Goal: Book appointment/travel/reservation

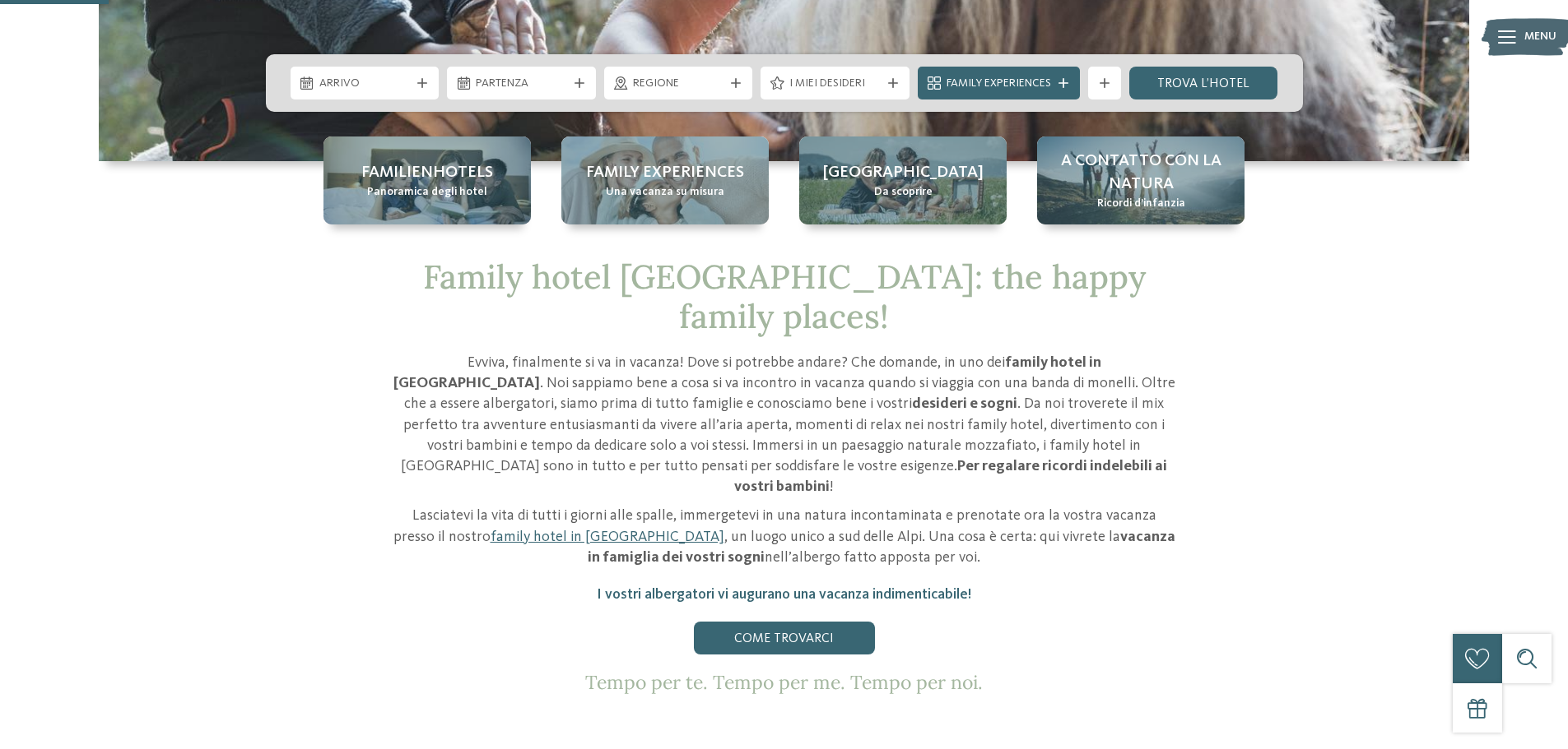
scroll to position [576, 0]
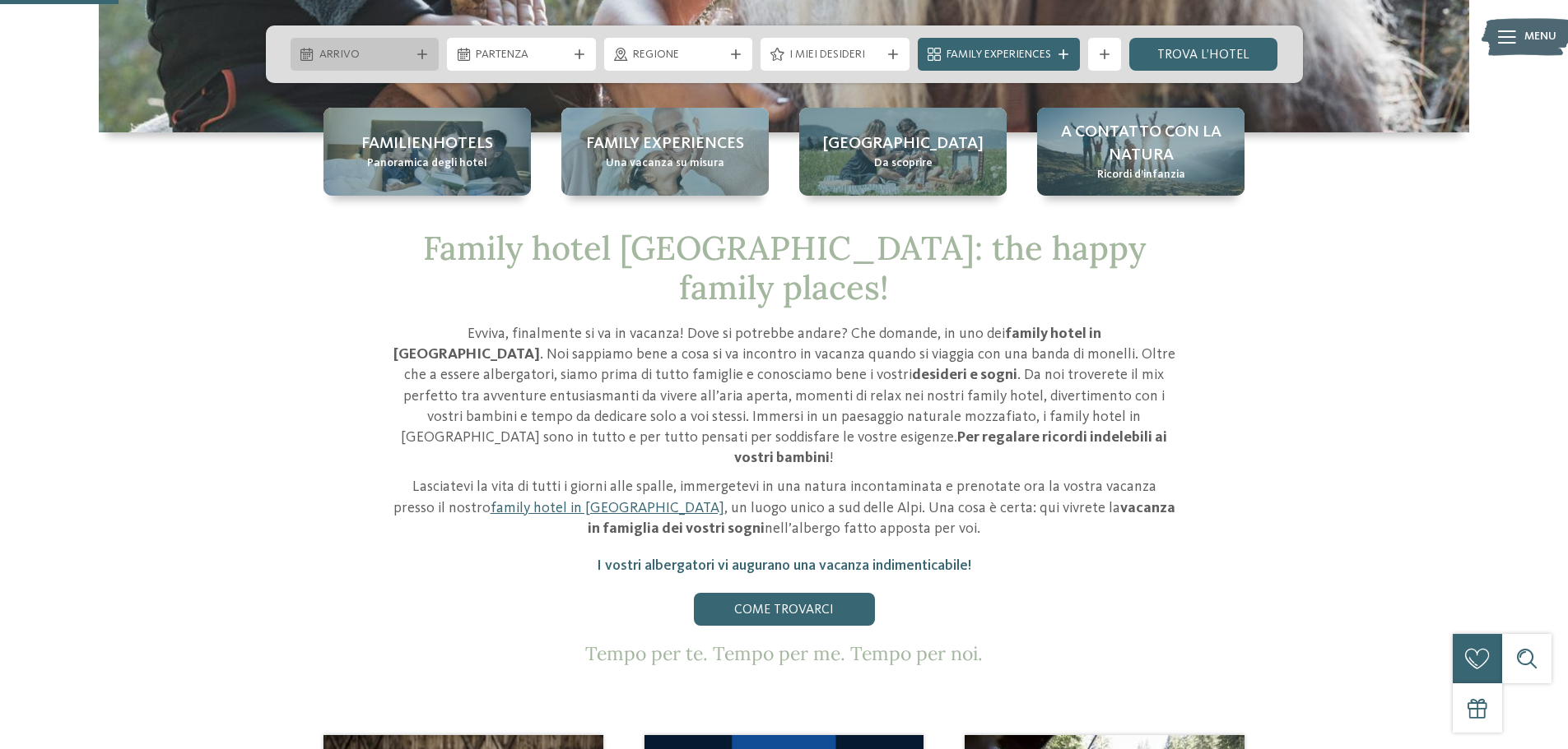
click at [354, 51] on span "Arrivo" at bounding box center [365, 54] width 91 height 17
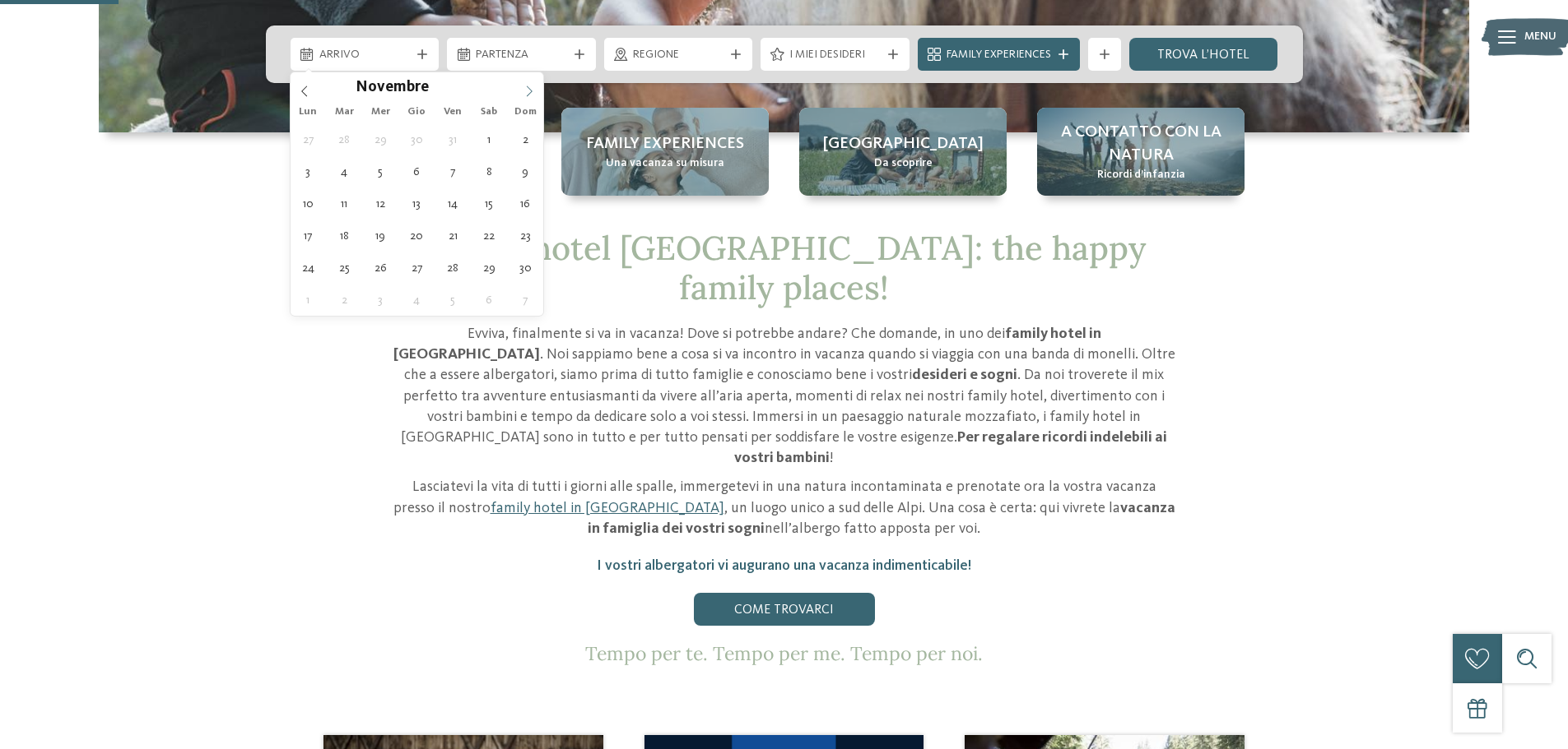
click at [530, 82] on span at bounding box center [529, 85] width 28 height 28
type input "****"
click at [530, 82] on span at bounding box center [529, 85] width 28 height 28
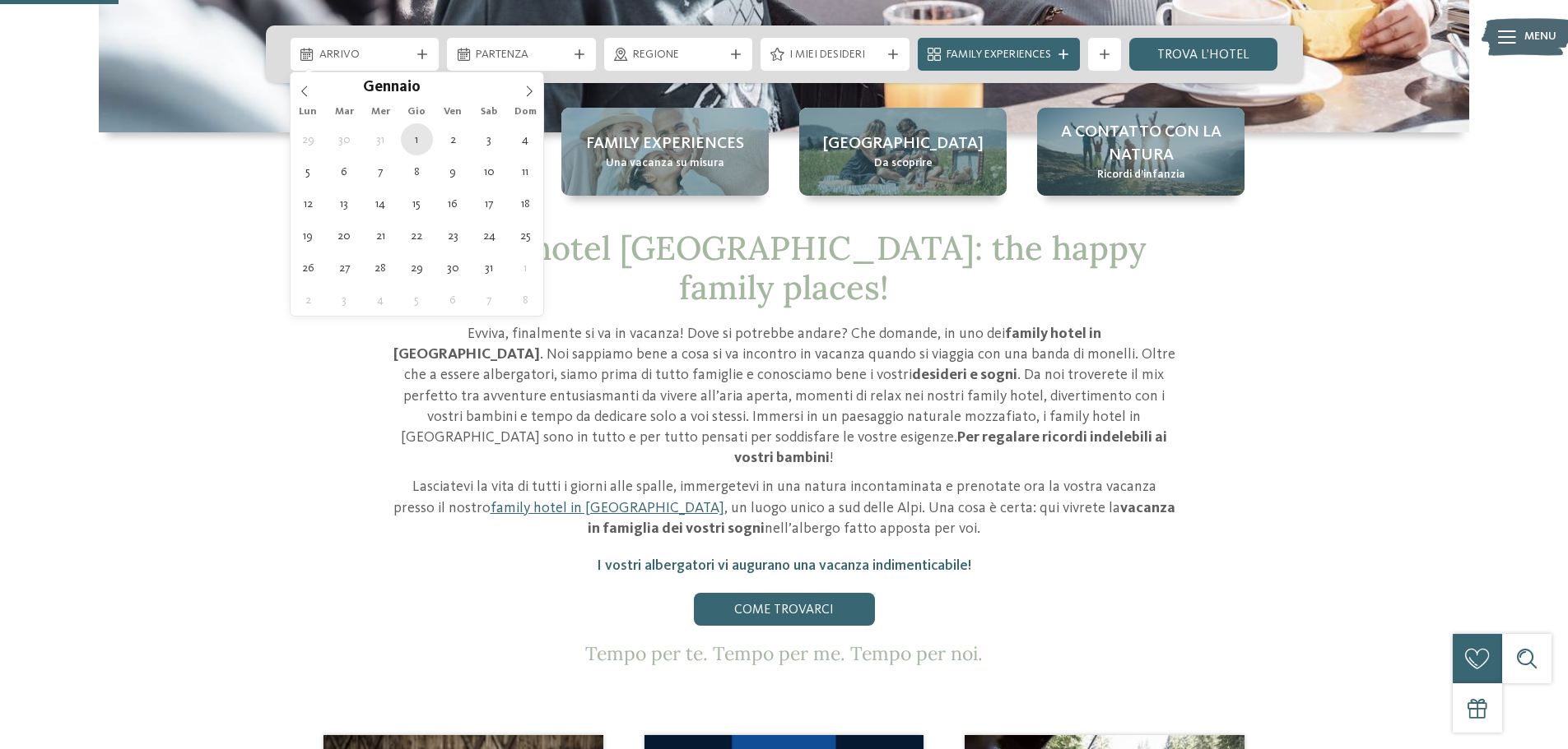
type div "[DATE]"
type input "****"
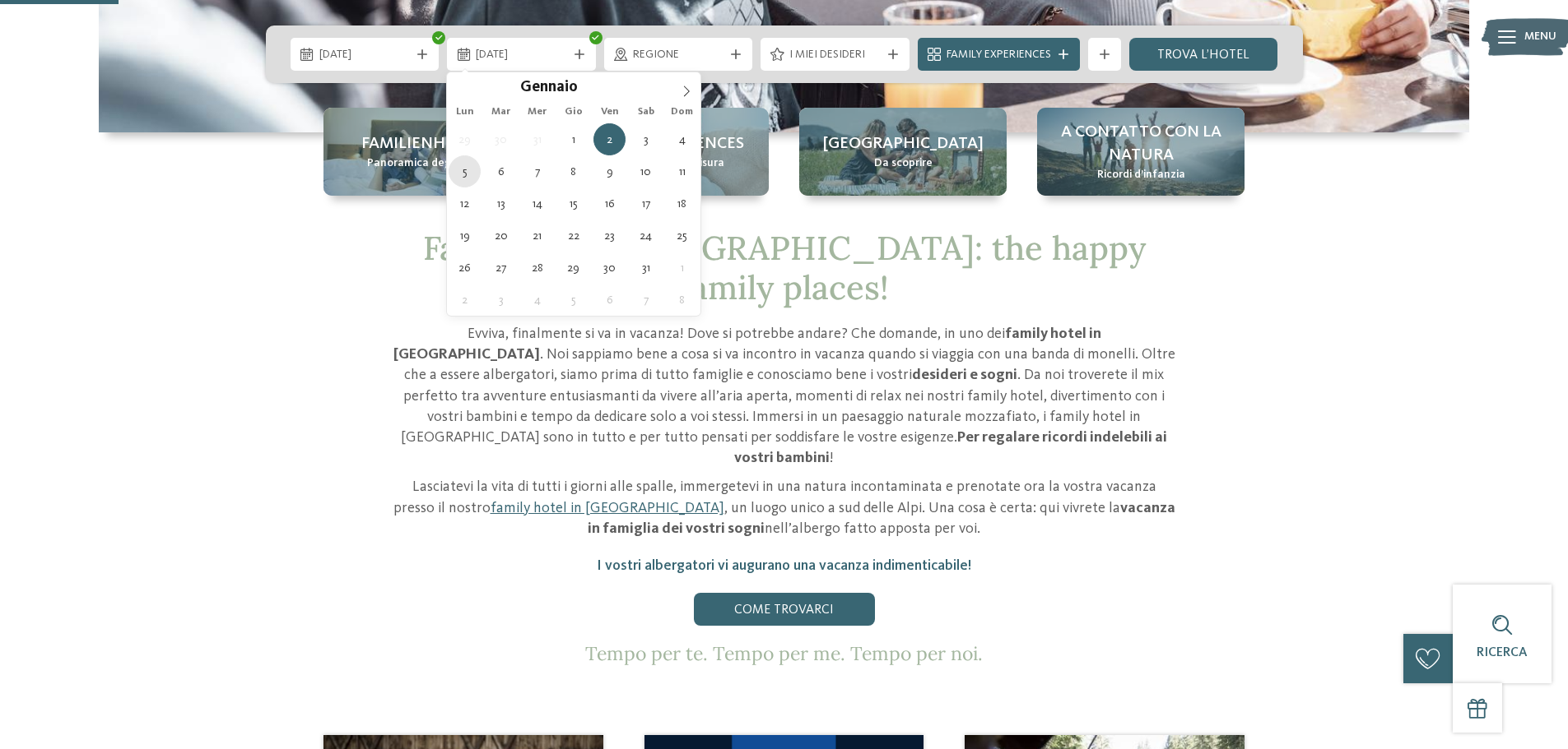
type div "[DATE]"
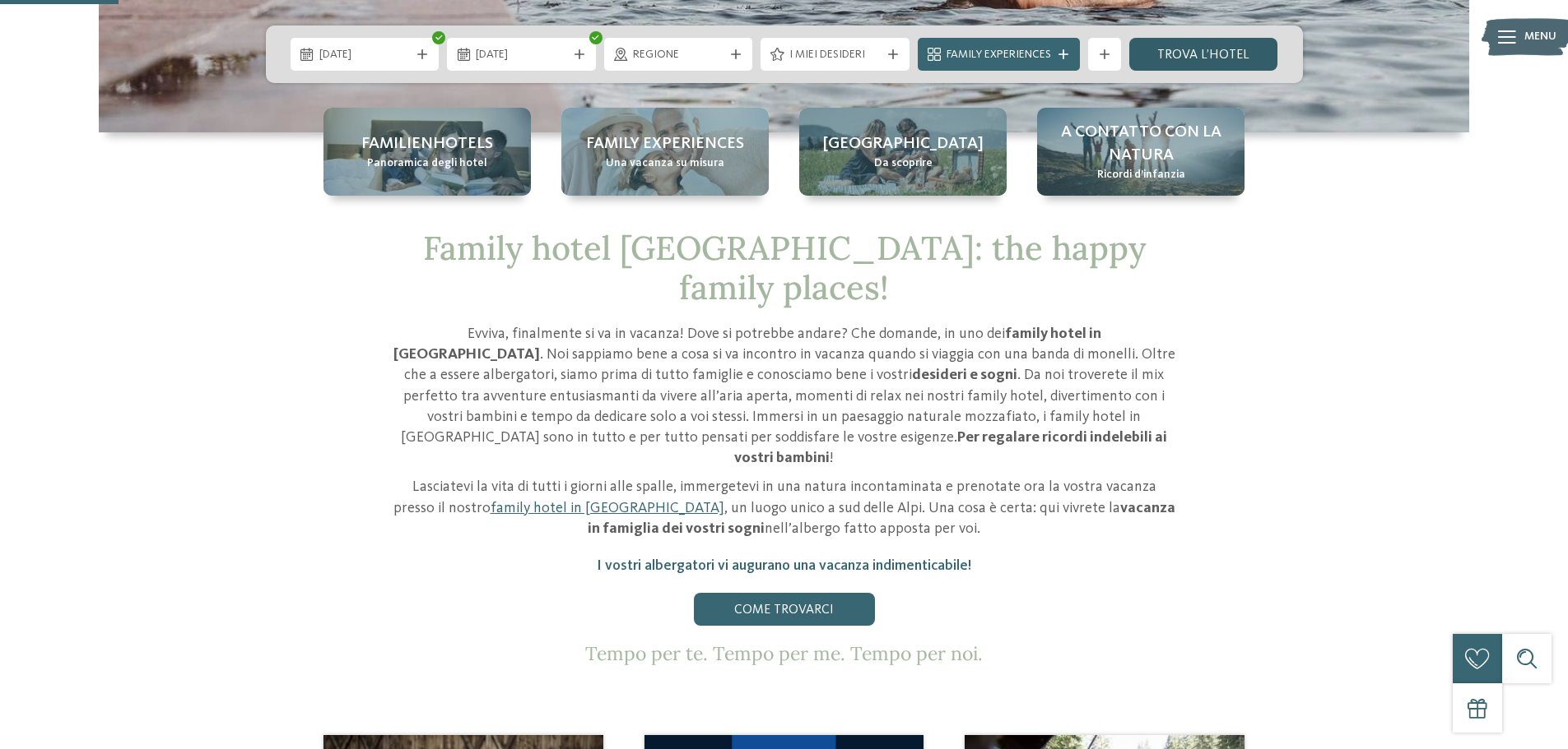
click at [1198, 51] on link "trova l’hotel" at bounding box center [1203, 54] width 149 height 33
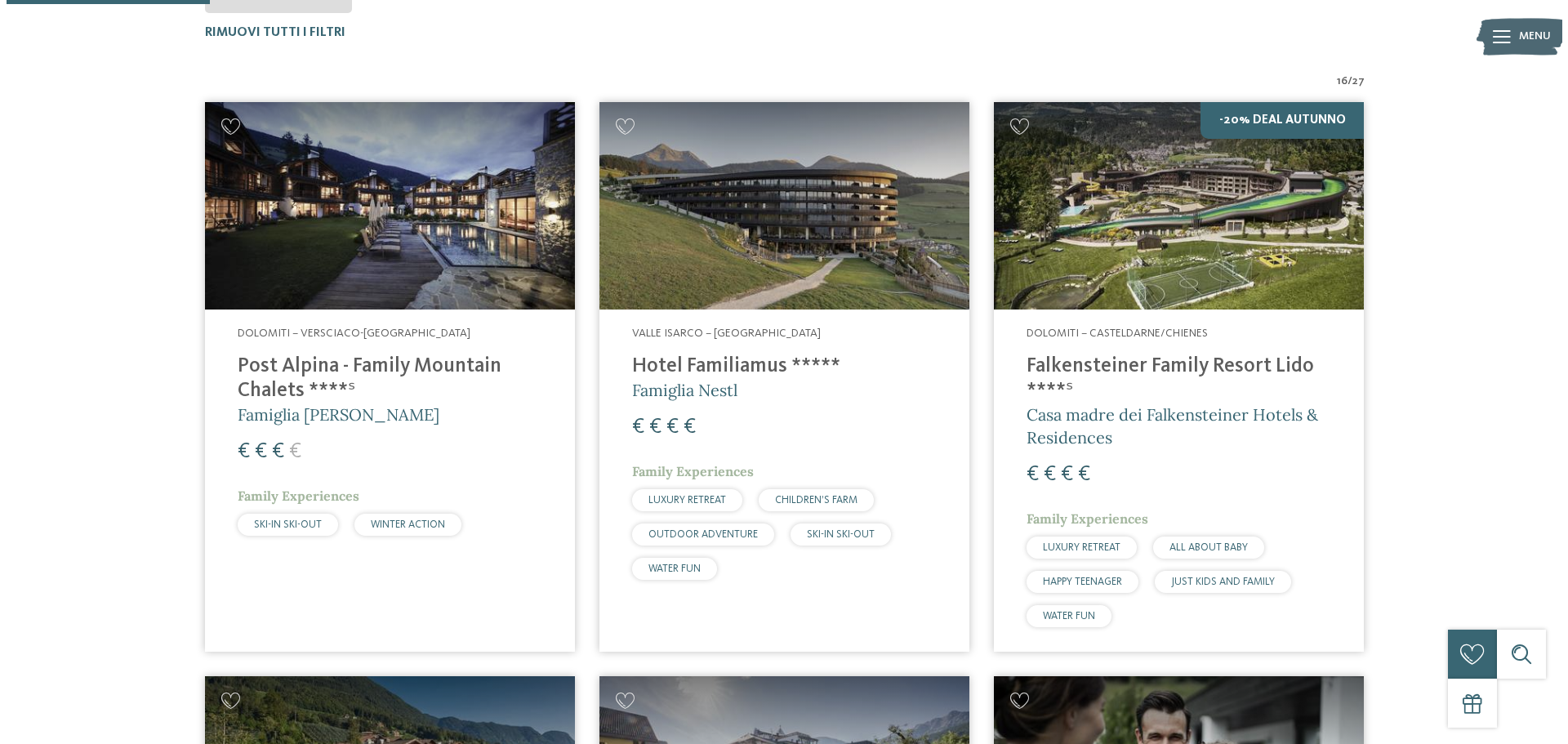
scroll to position [127, 0]
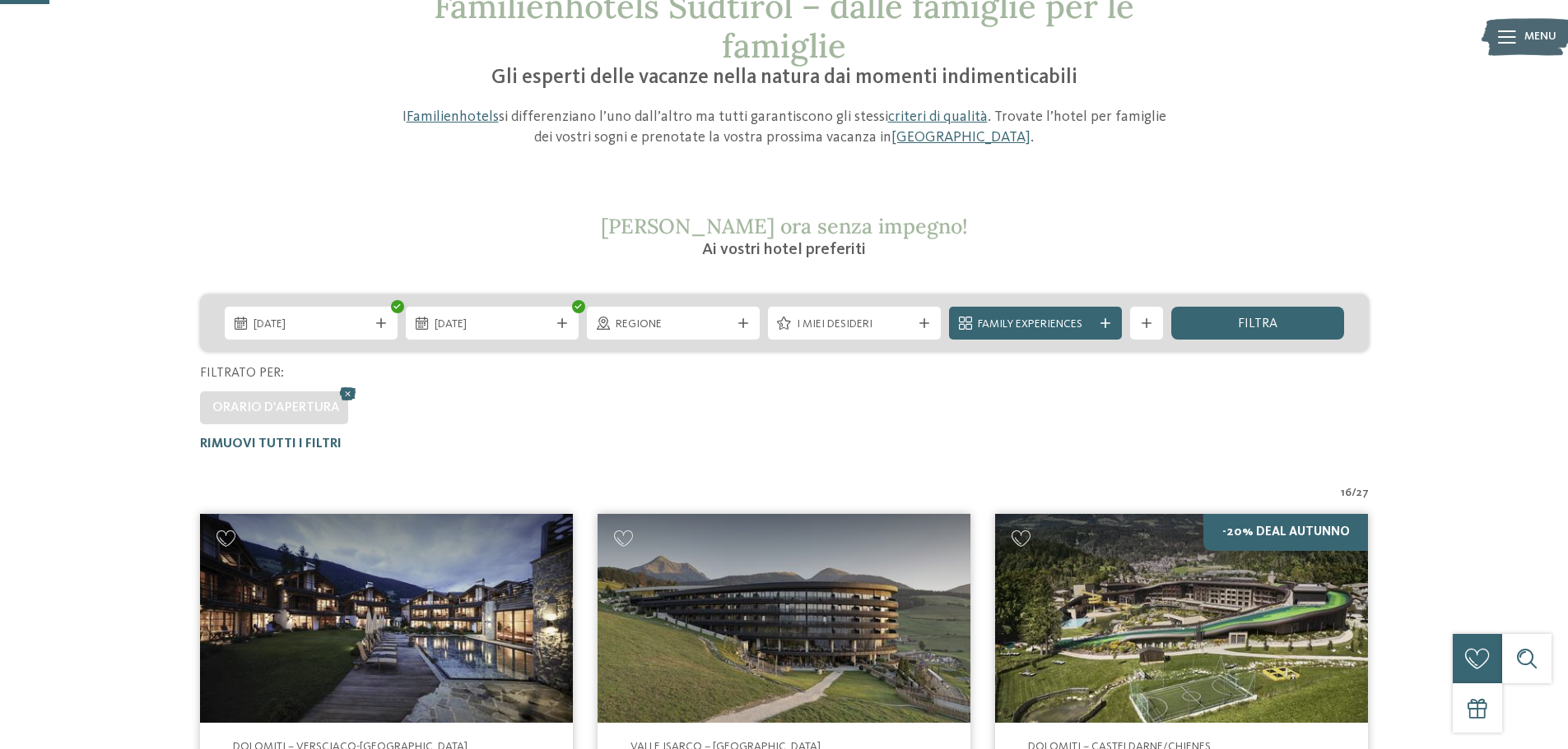
click at [827, 323] on span "I miei desideri" at bounding box center [854, 324] width 116 height 17
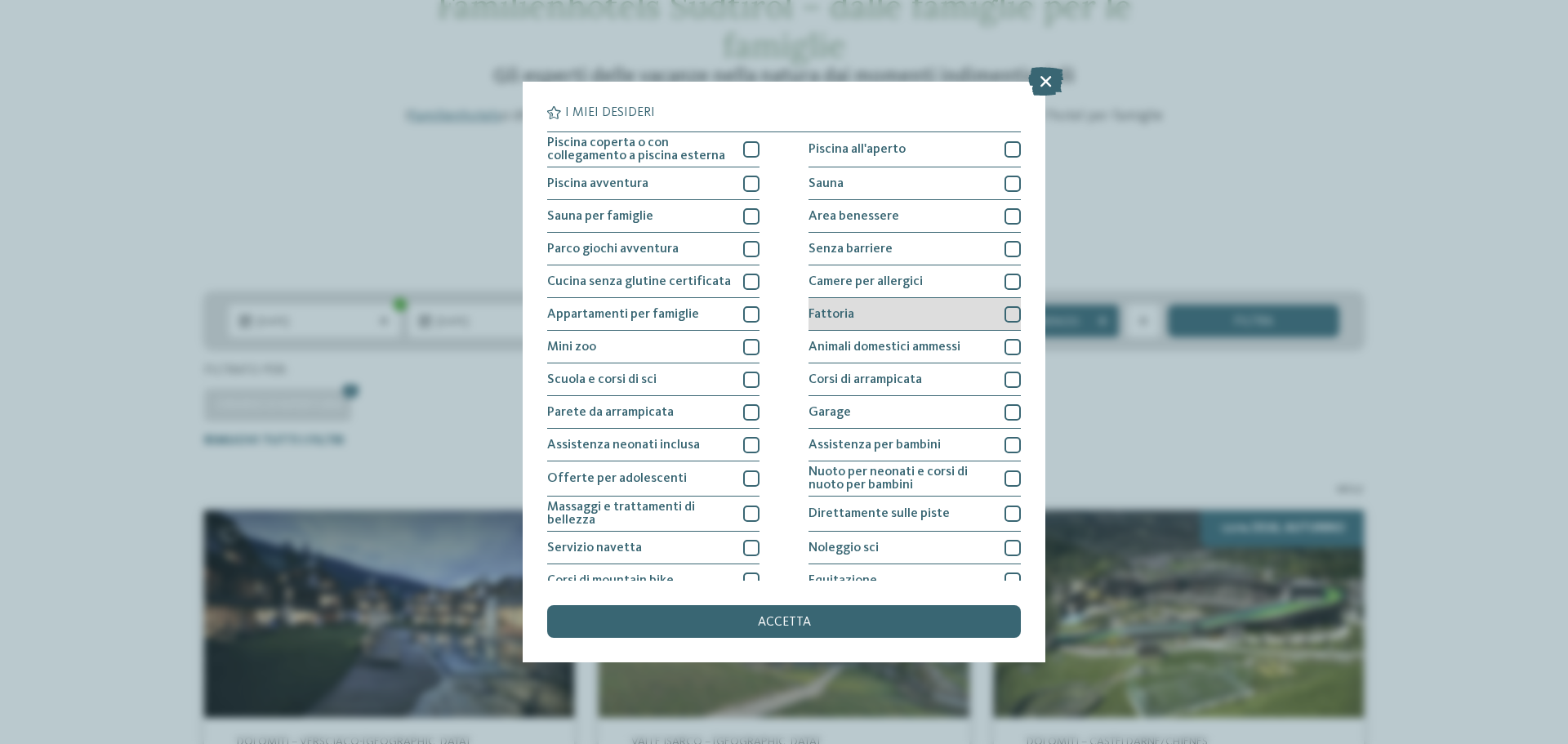
click at [1004, 306] on div at bounding box center [1012, 314] width 16 height 16
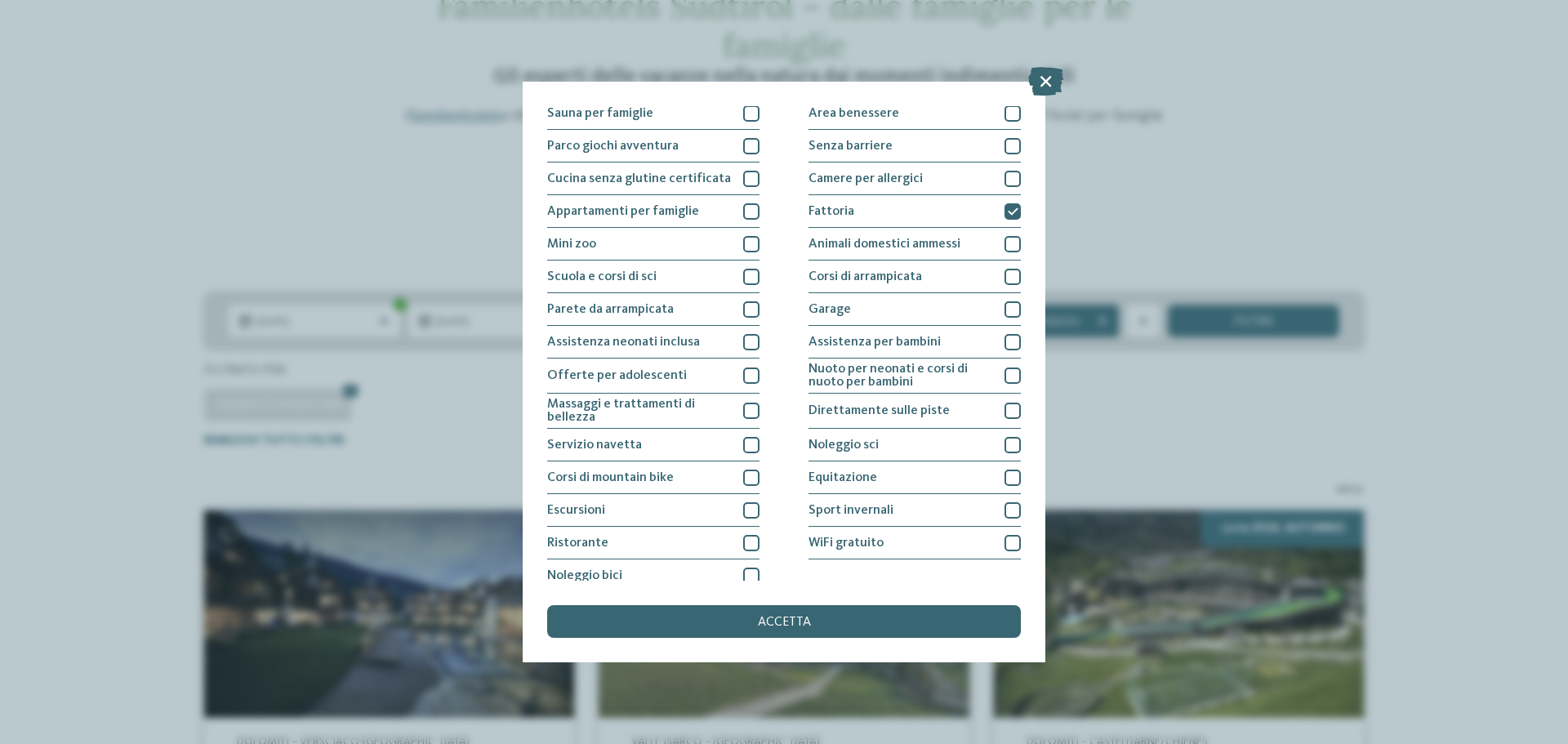
scroll to position [115, 0]
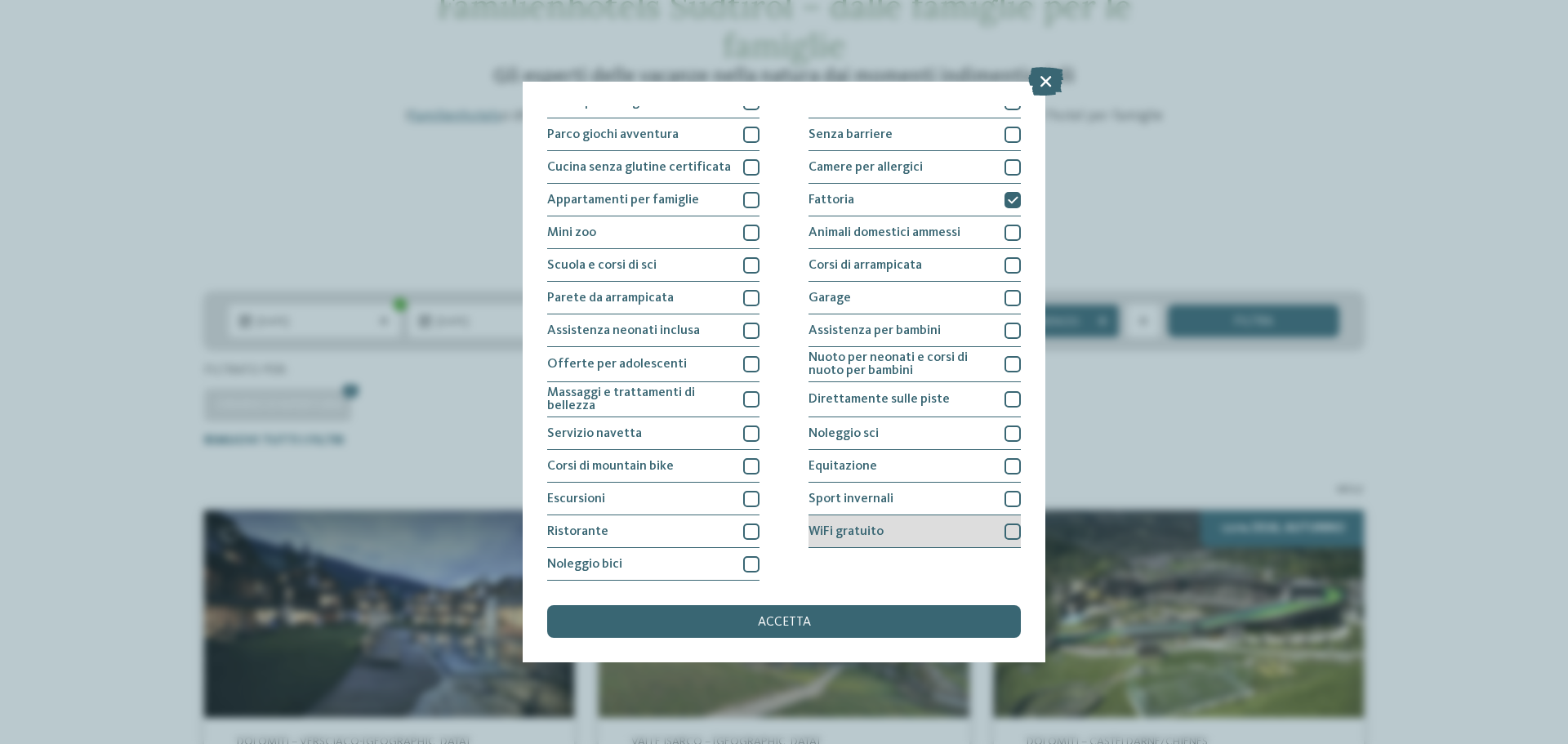
click at [1004, 535] on div at bounding box center [1012, 532] width 16 height 16
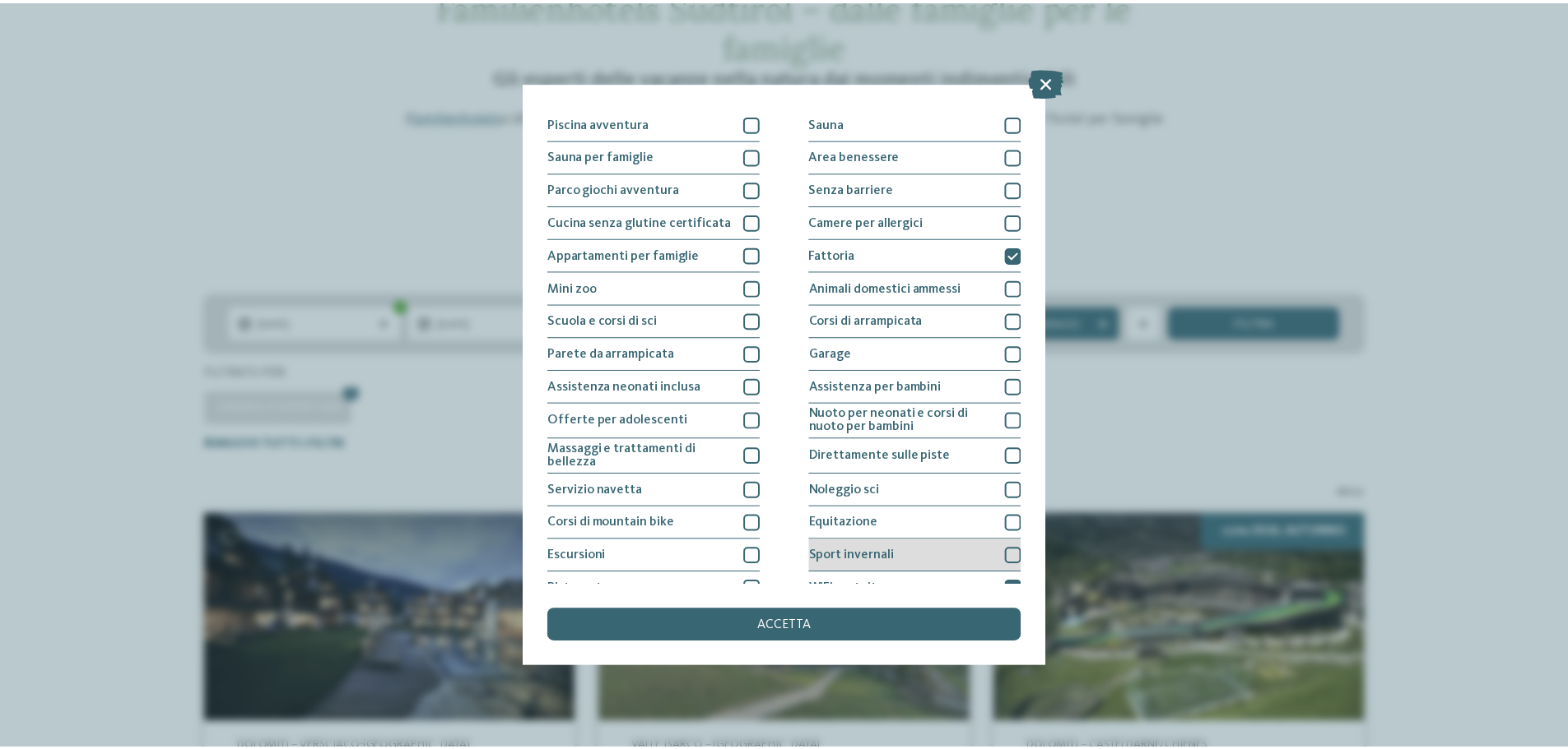
scroll to position [33, 0]
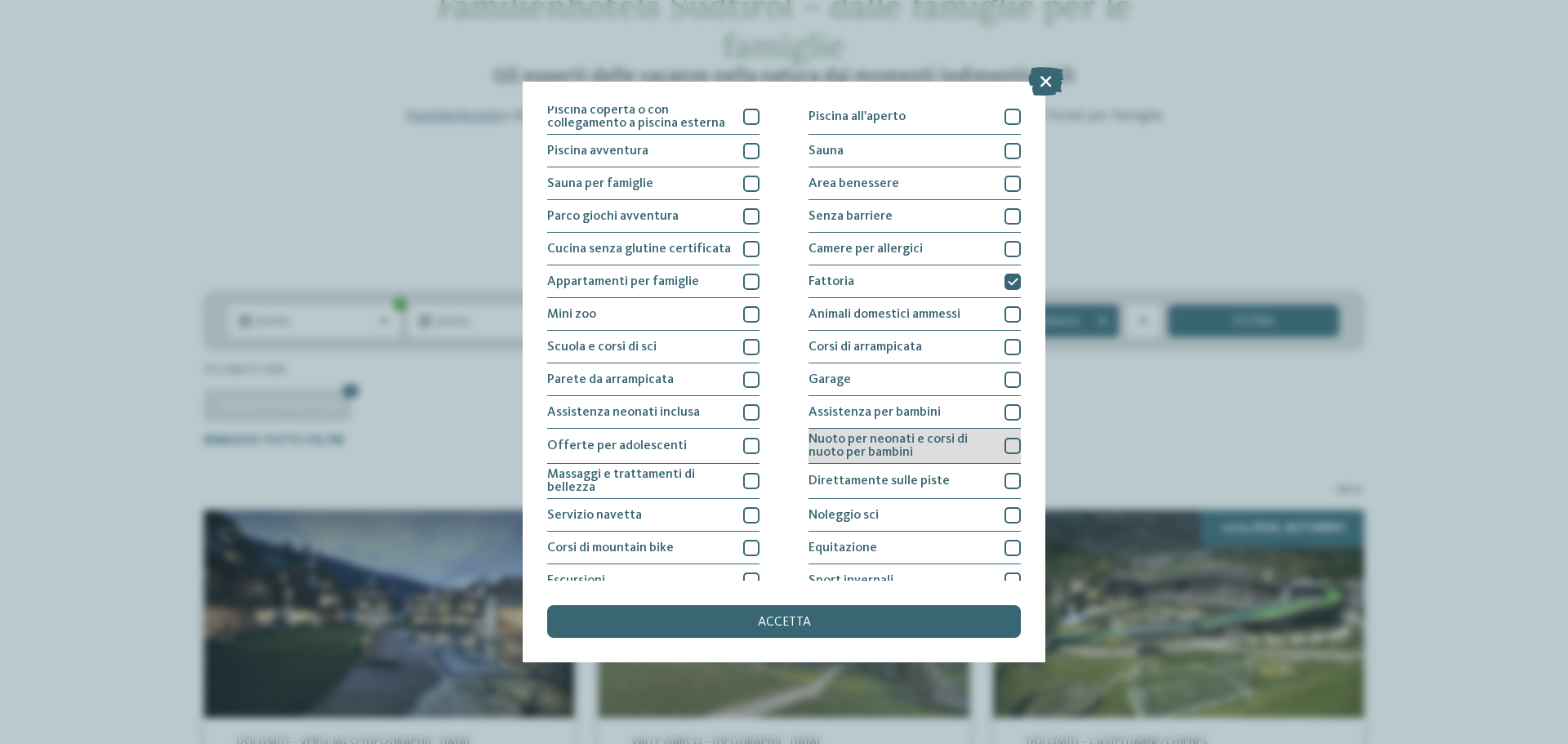
click at [1007, 442] on div at bounding box center [1012, 446] width 16 height 16
click at [1164, 67] on div "I miei desideri Piscina coperta o con collegamento a piscina esterna Piscina al…" at bounding box center [784, 372] width 1568 height 744
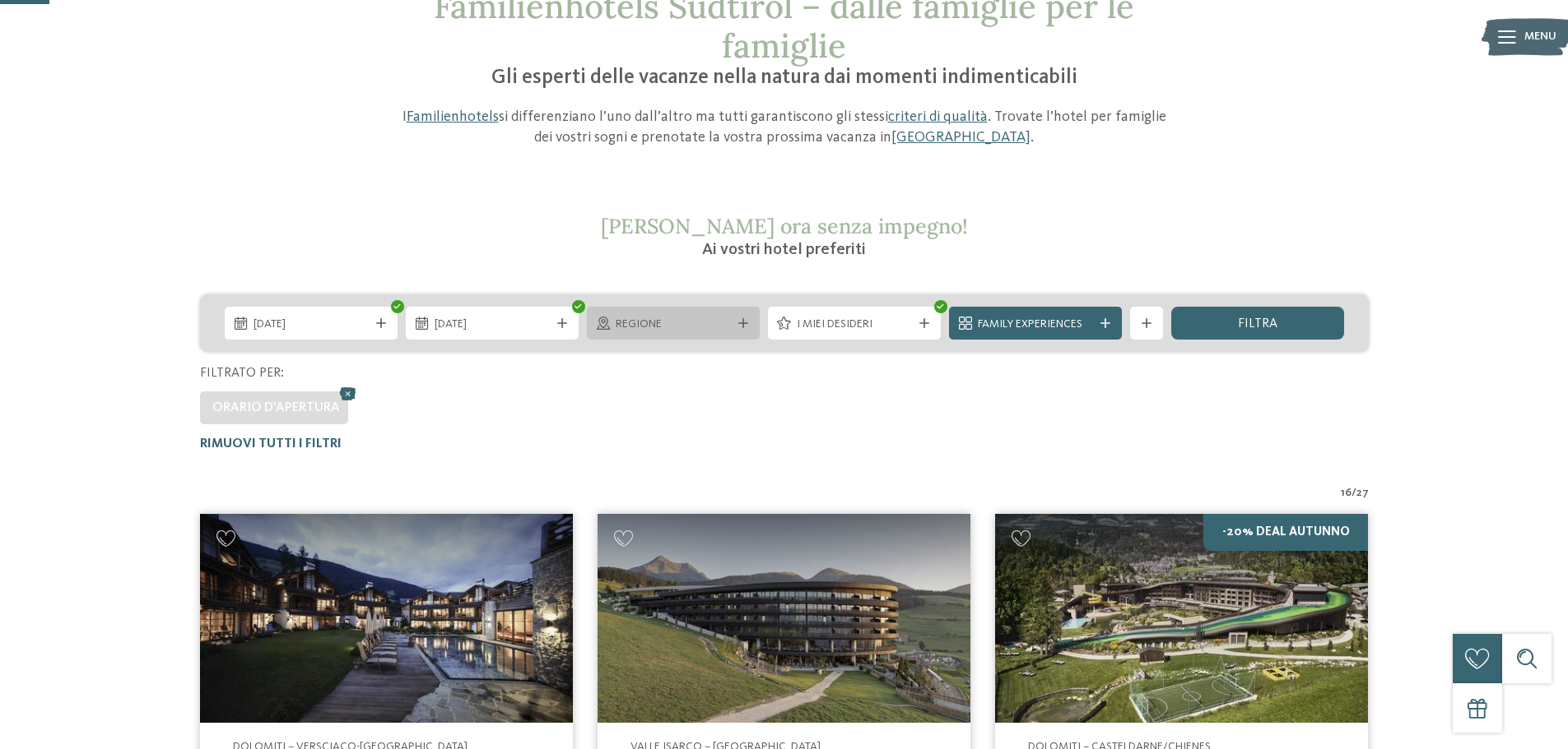
click at [716, 339] on div "Regione" at bounding box center [674, 323] width 173 height 33
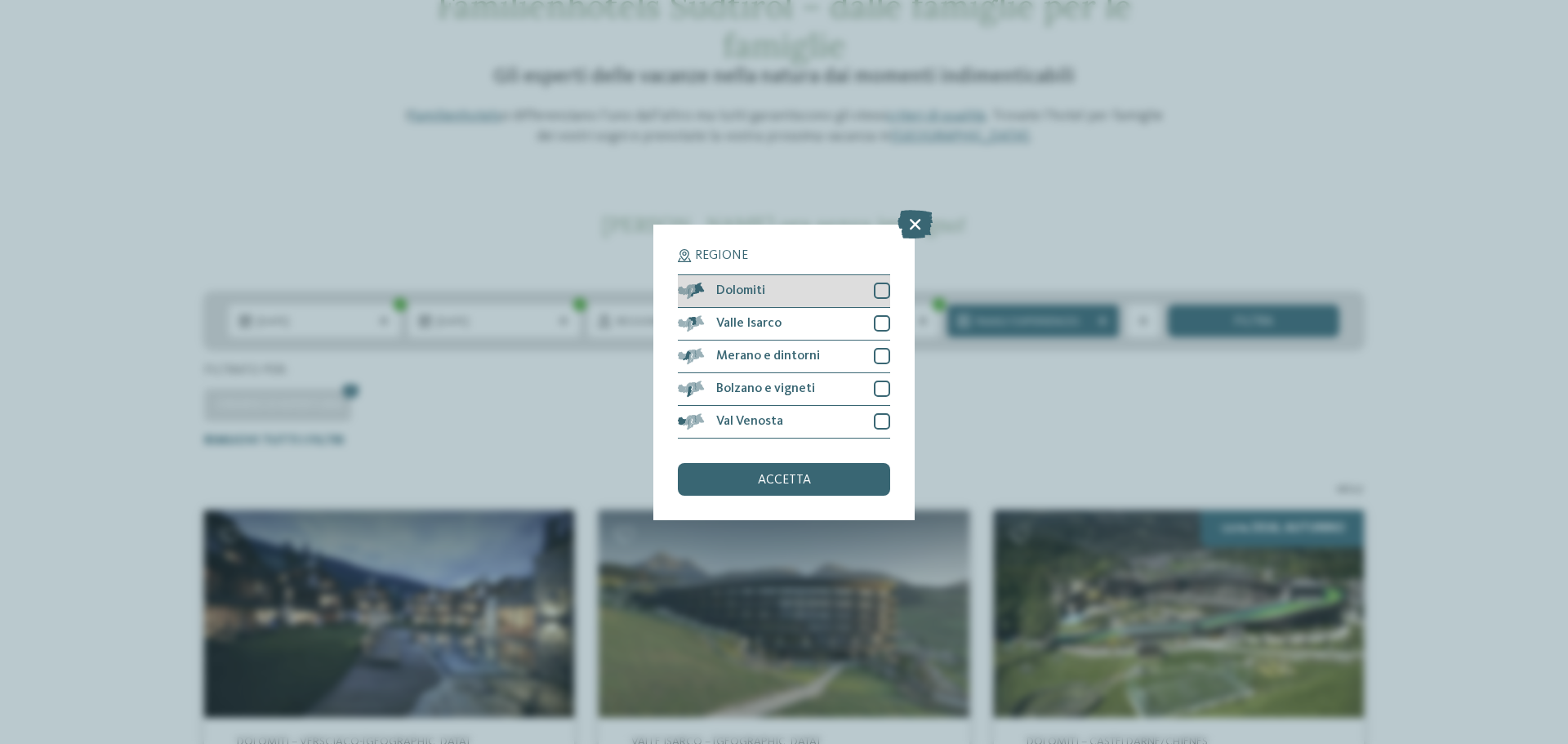
click at [890, 279] on div "Dolomiti" at bounding box center [784, 291] width 212 height 33
click at [884, 322] on div at bounding box center [882, 323] width 16 height 16
click at [884, 365] on div "Merano e dintorni" at bounding box center [784, 357] width 212 height 33
click at [881, 423] on div at bounding box center [882, 421] width 16 height 16
click at [884, 386] on div at bounding box center [882, 389] width 16 height 16
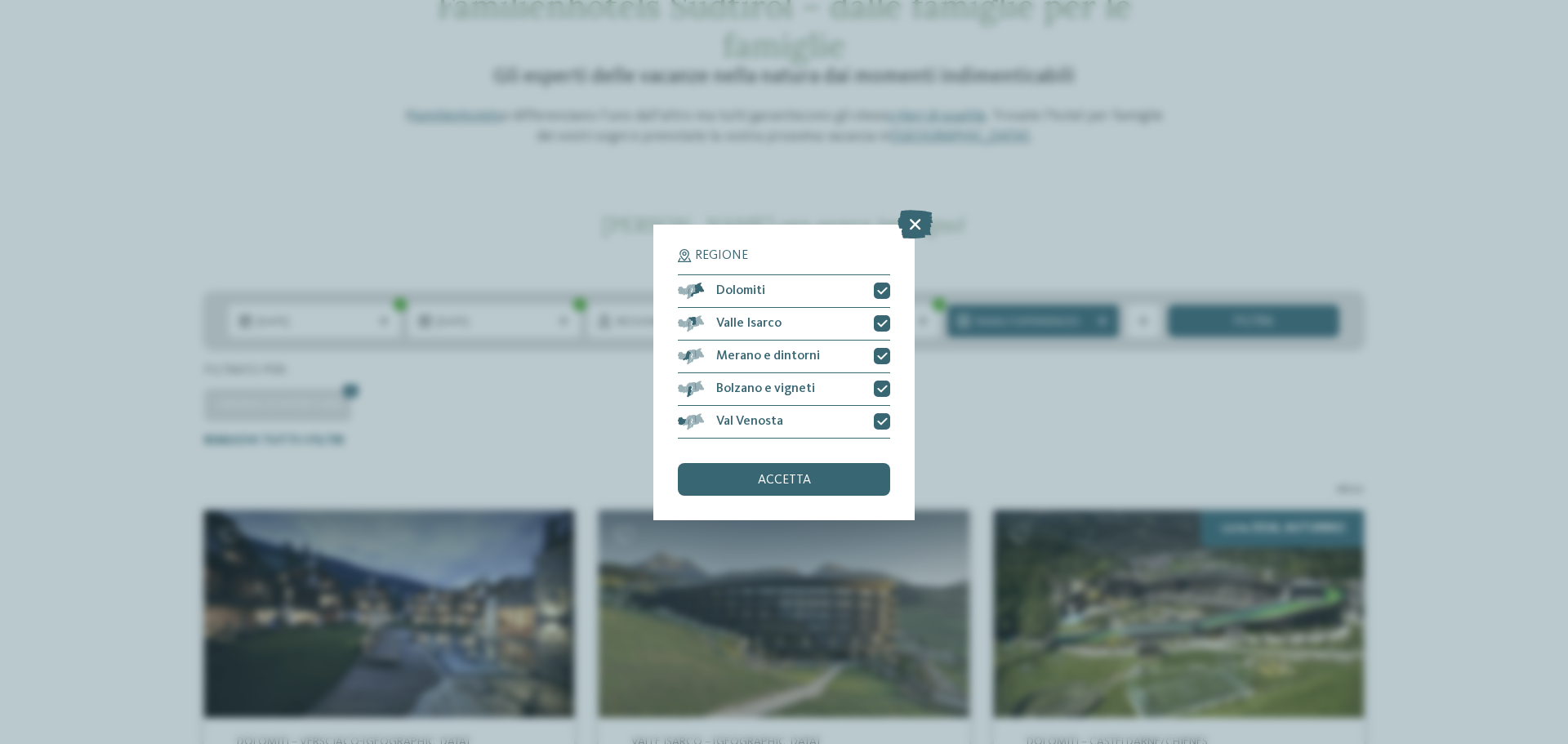
drag, startPoint x: 809, startPoint y: 482, endPoint x: 907, endPoint y: 468, distance: 99.0
click at [811, 482] on div "accetta" at bounding box center [784, 480] width 212 height 33
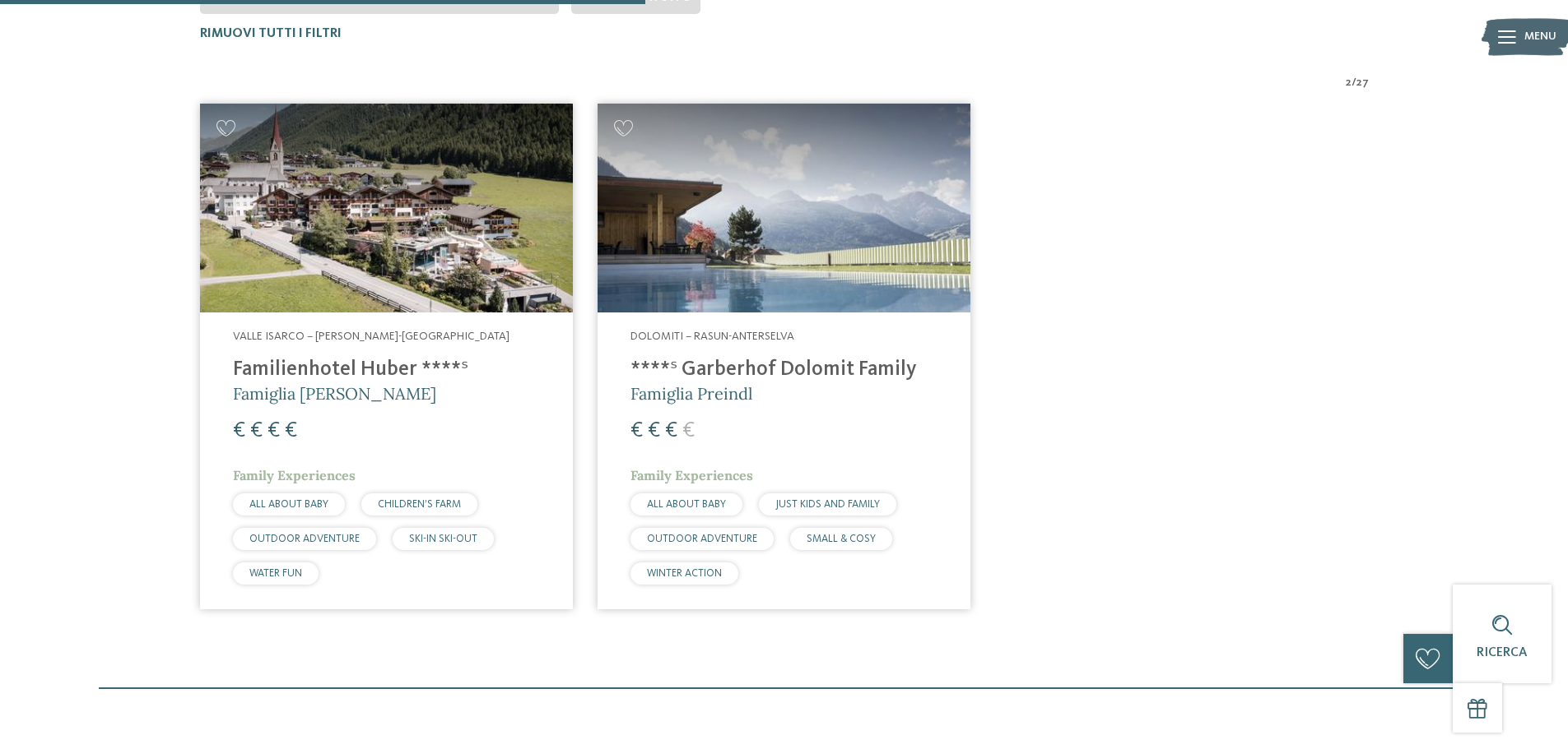
scroll to position [581, 0]
click at [759, 366] on h4 "****ˢ Garberhof Dolomit Family" at bounding box center [784, 368] width 307 height 24
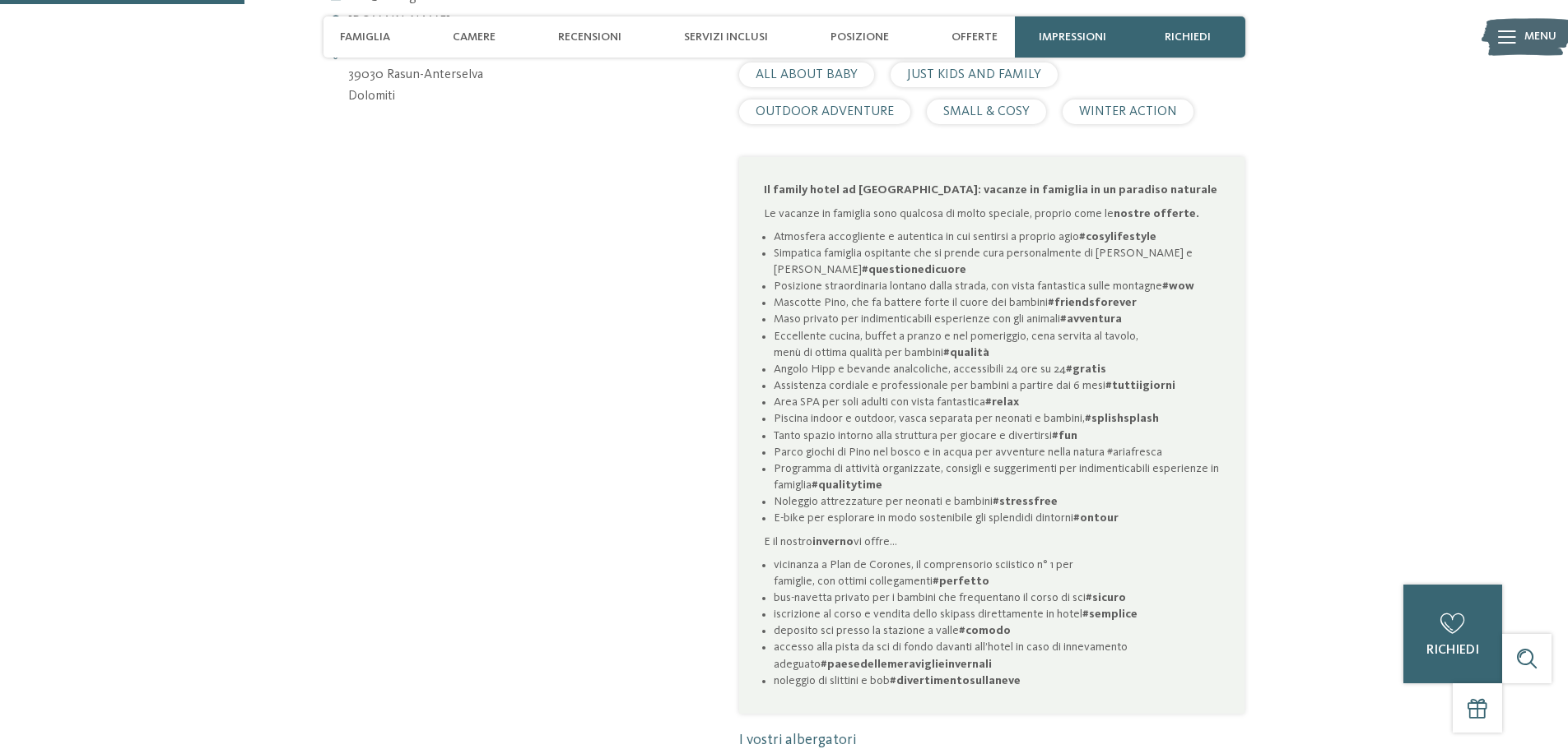
scroll to position [987, 0]
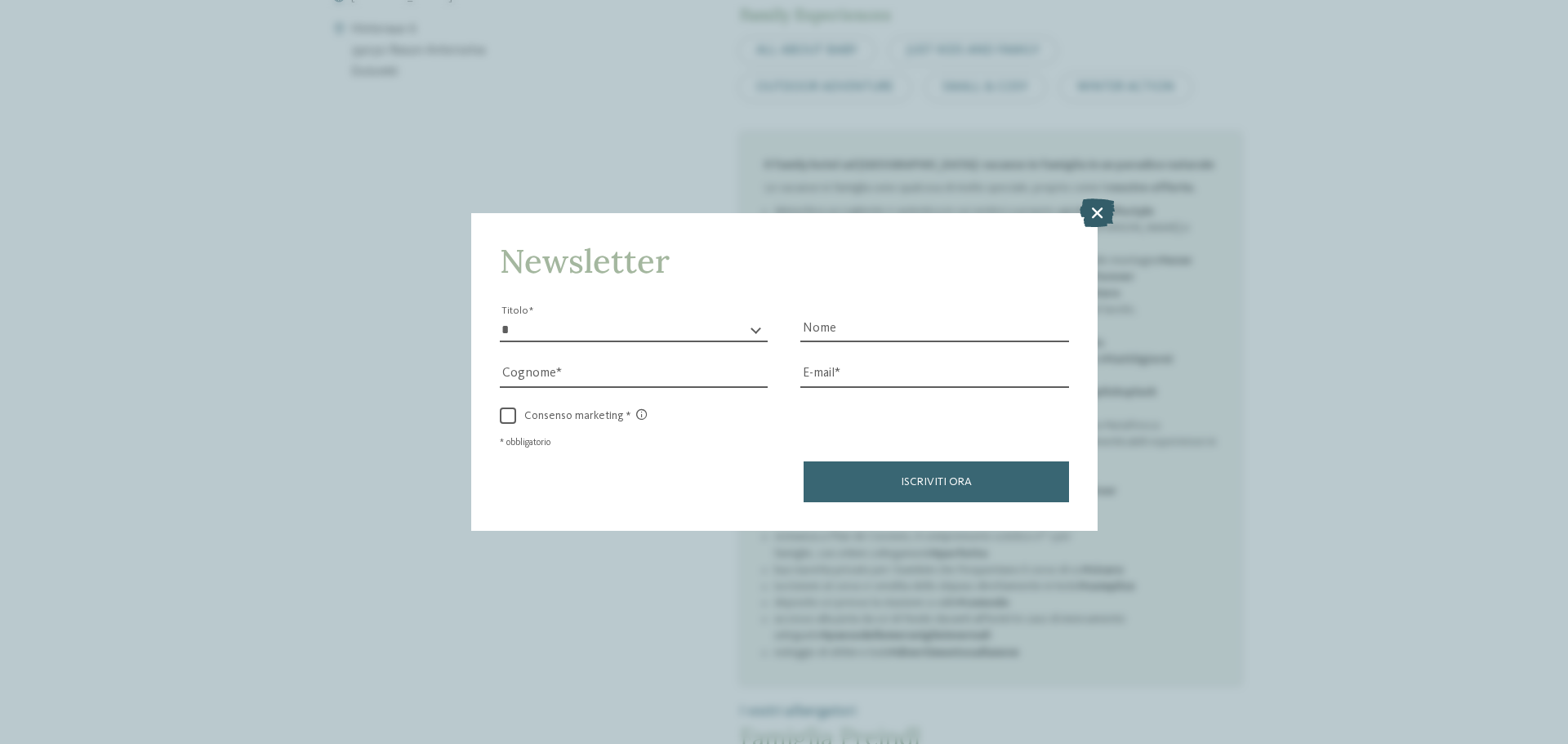
click at [1087, 211] on icon at bounding box center [1097, 213] width 35 height 29
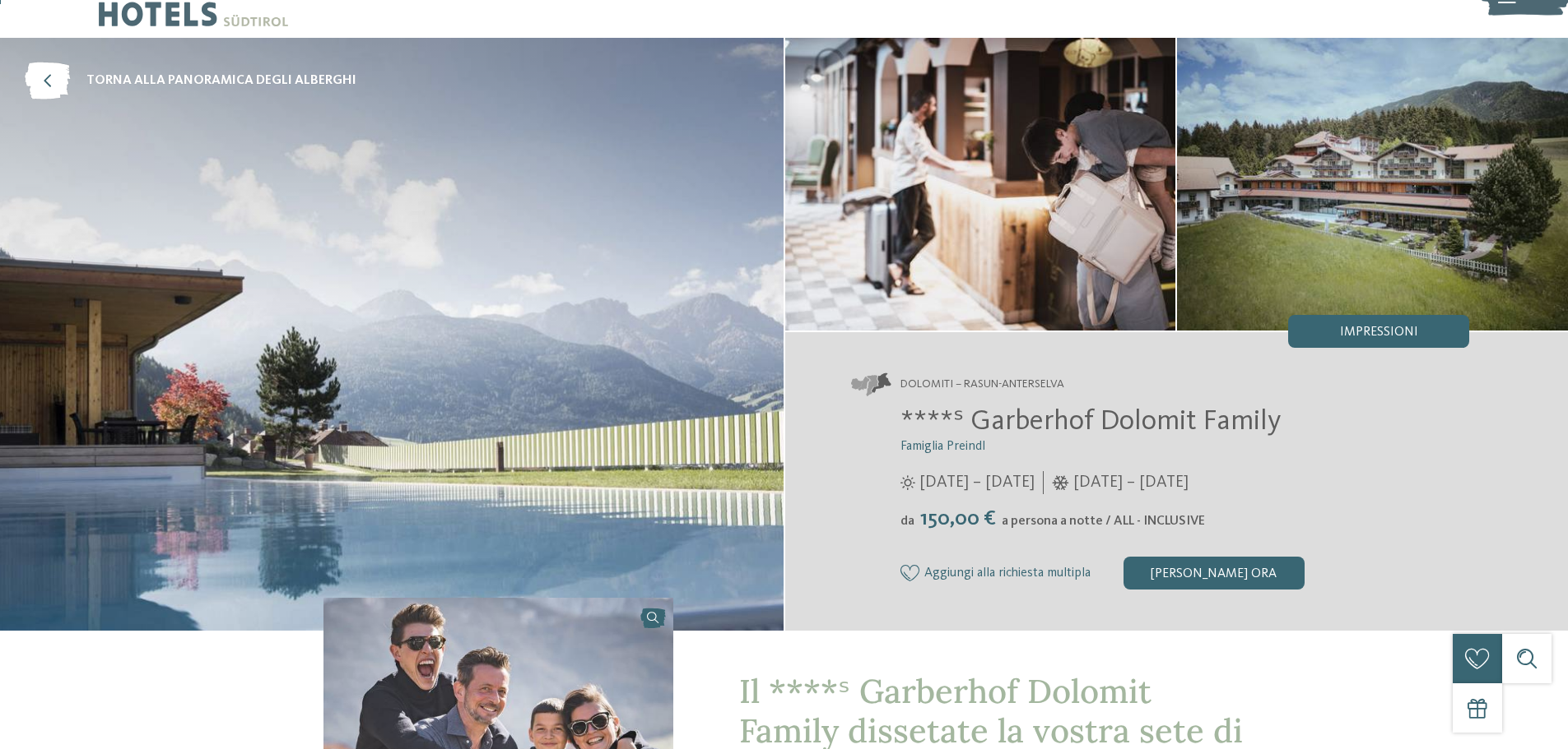
scroll to position [0, 0]
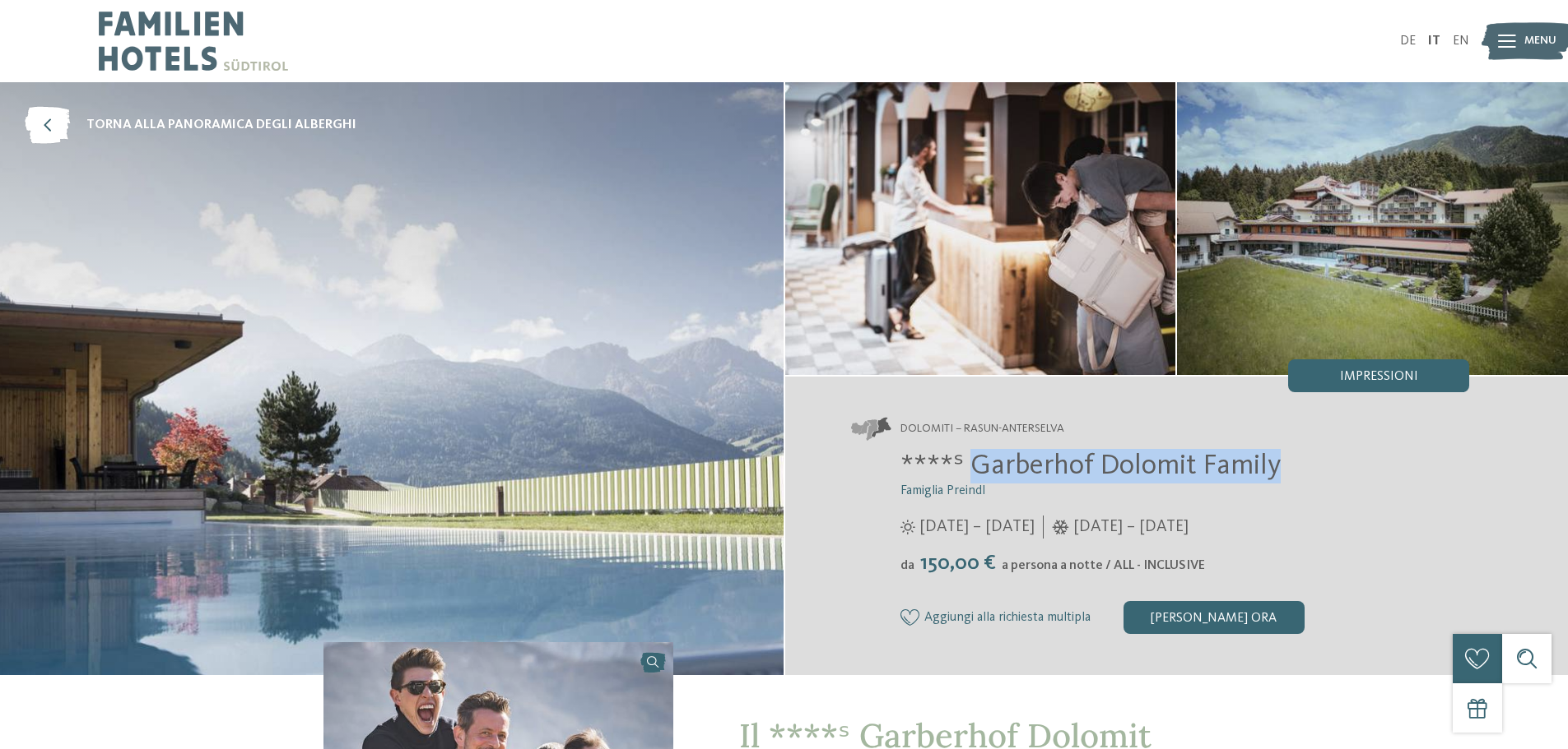
drag, startPoint x: 970, startPoint y: 462, endPoint x: 1276, endPoint y: 466, distance: 306.0
click at [1283, 467] on h2 "****ˢ Garberhof Dolomit Family" at bounding box center [1185, 466] width 570 height 35
copy span "Garberhof Dolomit Family"
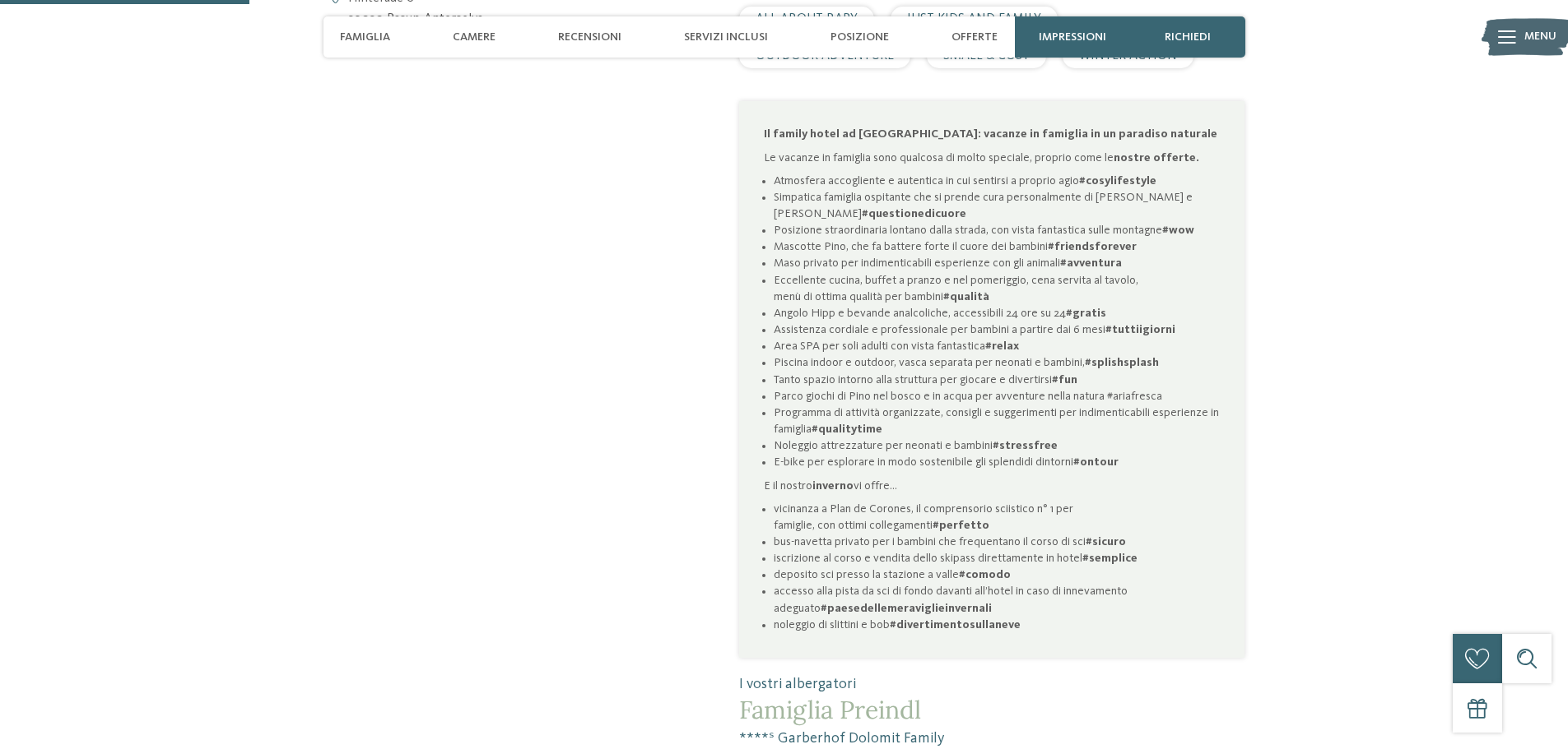
scroll to position [987, 0]
